Goal: Information Seeking & Learning: Understand process/instructions

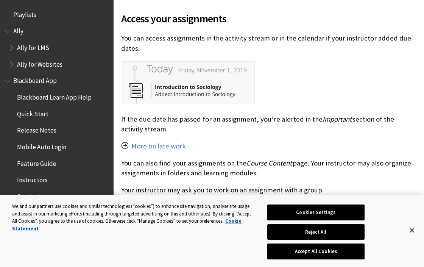
scroll to position [237, 0]
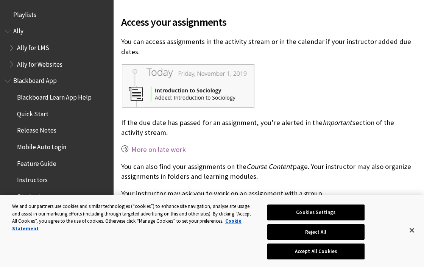
click at [173, 149] on link "More on late work" at bounding box center [158, 149] width 54 height 9
click at [365, 240] on button "Reject All" at bounding box center [316, 232] width 98 height 16
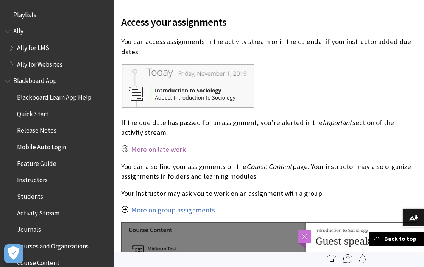
click at [175, 148] on link "More on late work" at bounding box center [158, 149] width 54 height 9
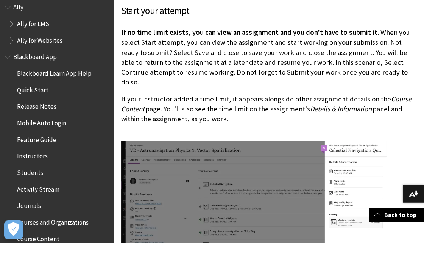
scroll to position [938, 0]
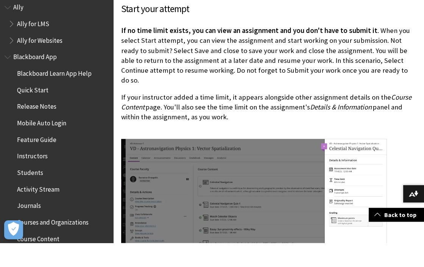
click at [393, 116] on p "If your instructor added a time limit, it appears alongside other assignment de…" at bounding box center [268, 136] width 295 height 40
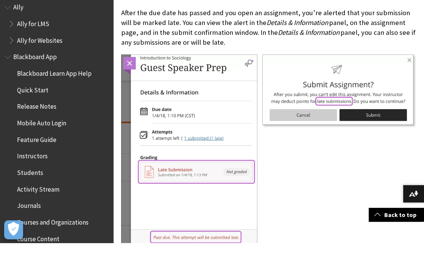
scroll to position [2077, 0]
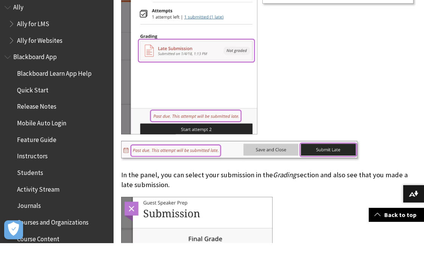
click at [403, 156] on img at bounding box center [268, 70] width 295 height 227
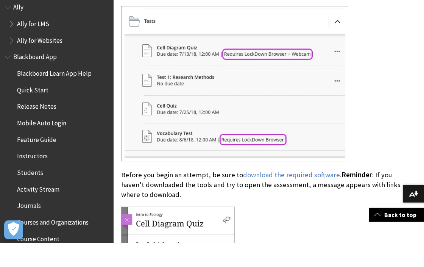
scroll to position [8332, 0]
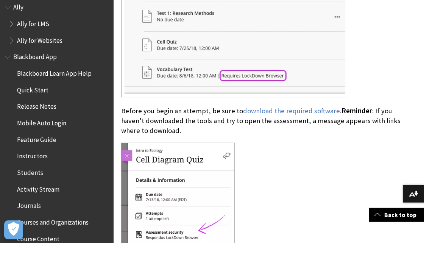
click at [400, 167] on div at bounding box center [268, 231] width 295 height 128
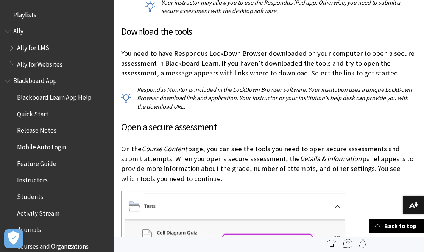
scroll to position [8107, 0]
